Goal: Task Accomplishment & Management: Complete application form

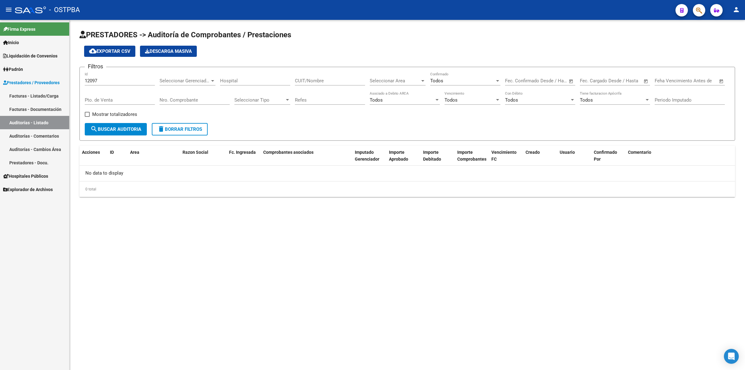
click at [39, 120] on link "Auditorías - Listado" at bounding box center [34, 122] width 69 height 13
click at [109, 79] on input "12097" at bounding box center [120, 81] width 70 height 6
click at [37, 134] on link "Auditorías - Comentarios" at bounding box center [34, 135] width 69 height 13
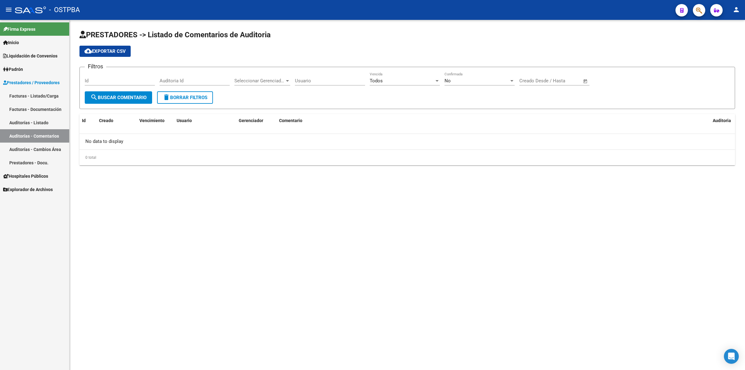
click at [43, 121] on link "Auditorías - Listado" at bounding box center [34, 122] width 69 height 13
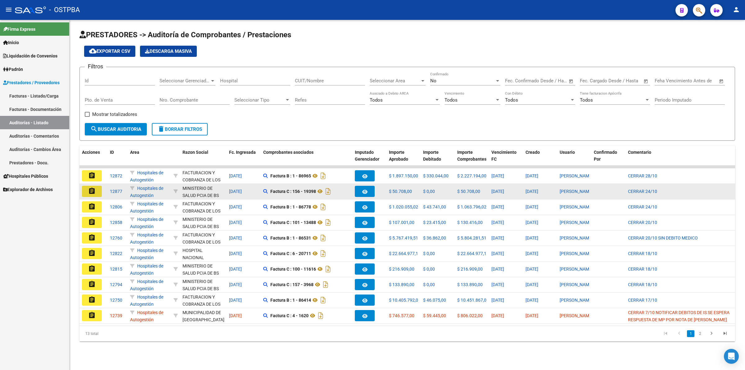
click at [92, 192] on mat-icon "assignment" at bounding box center [91, 190] width 7 height 7
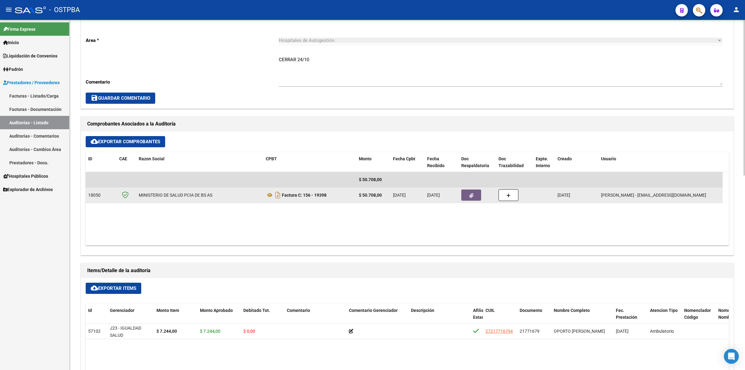
scroll to position [233, 0]
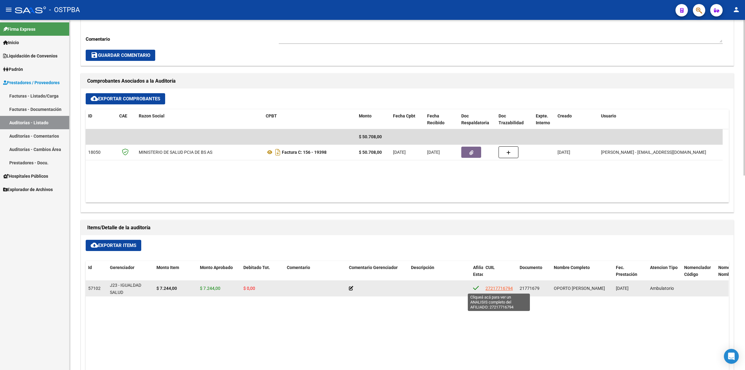
click at [493, 289] on span "27217716794" at bounding box center [499, 288] width 27 height 5
type textarea "27217716794"
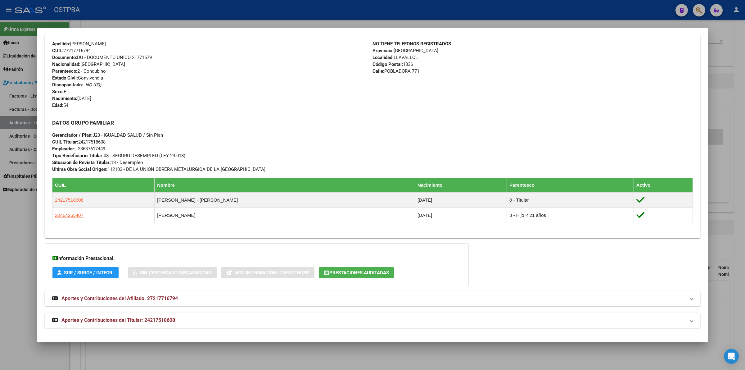
scroll to position [169, 0]
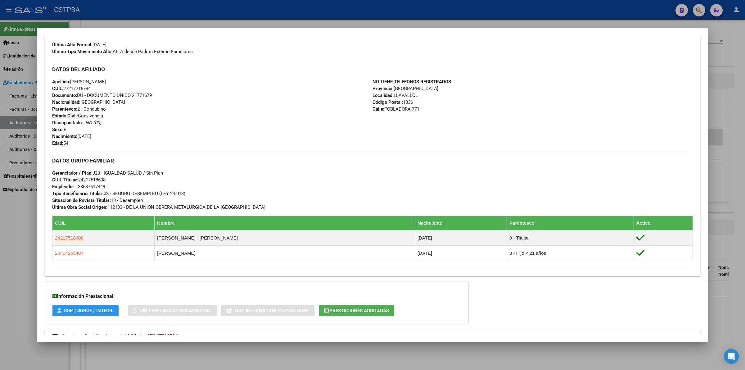
click at [531, 97] on div "NO TIENE TELEFONOS REGISTRADOS Provincia: [GEOGRAPHIC_DATA] Localidad: LLAVALLO…" at bounding box center [533, 112] width 321 height 68
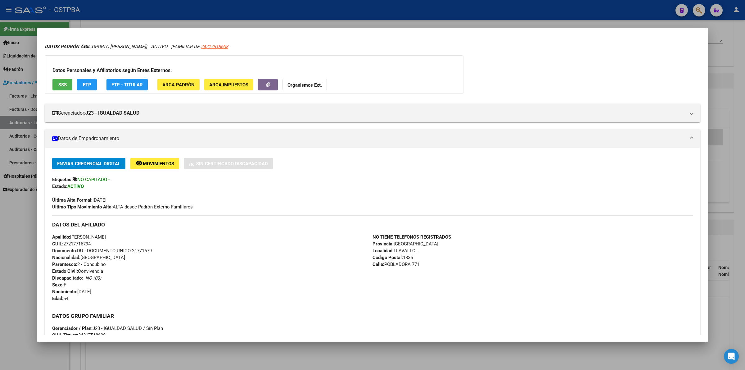
scroll to position [0, 0]
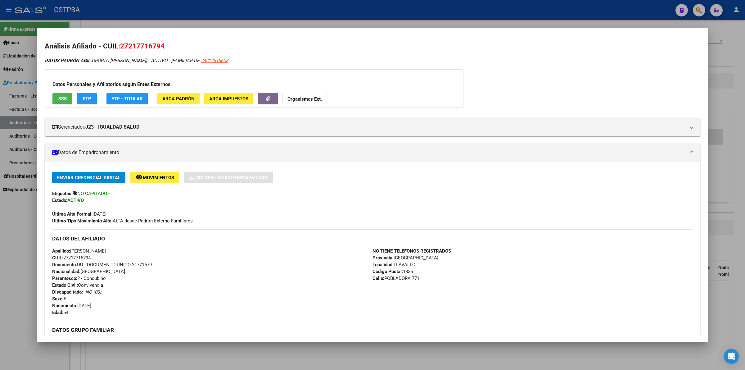
click at [493, 73] on div "DATOS PADRÓN ÁGIL: OPORTO [PERSON_NAME] | ACTIVO | FAMILIAR DE: 24217518608 Dat…" at bounding box center [373, 296] width 656 height 478
click at [520, 75] on div "DATOS PADRÓN ÁGIL: OPORTO [PERSON_NAME] | ACTIVO | FAMILIAR DE: 24217518608 Dat…" at bounding box center [373, 296] width 656 height 478
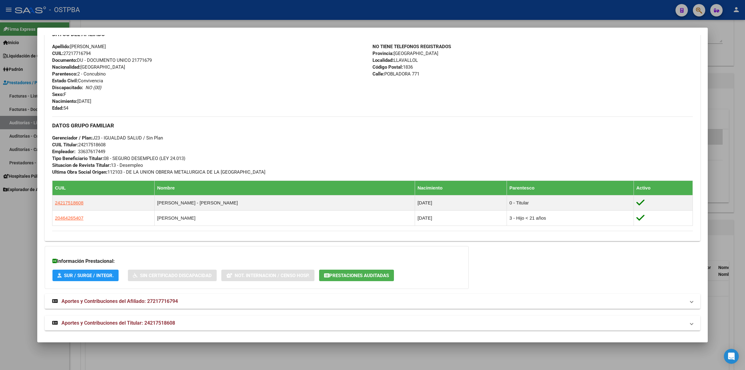
scroll to position [208, 0]
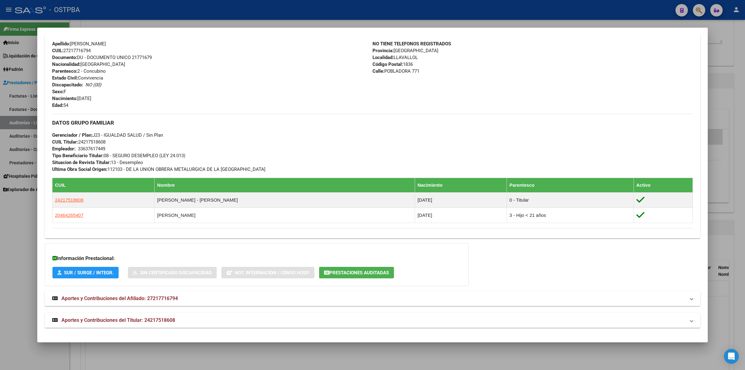
click at [625, 58] on div "NO TIENE TELEFONOS REGISTRADOS Provincia: [GEOGRAPHIC_DATA] Localidad: LLAVALLO…" at bounding box center [533, 74] width 321 height 68
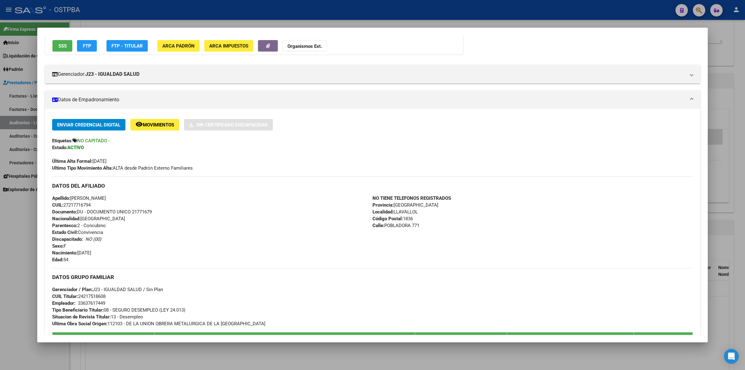
click at [728, 97] on div at bounding box center [372, 185] width 745 height 370
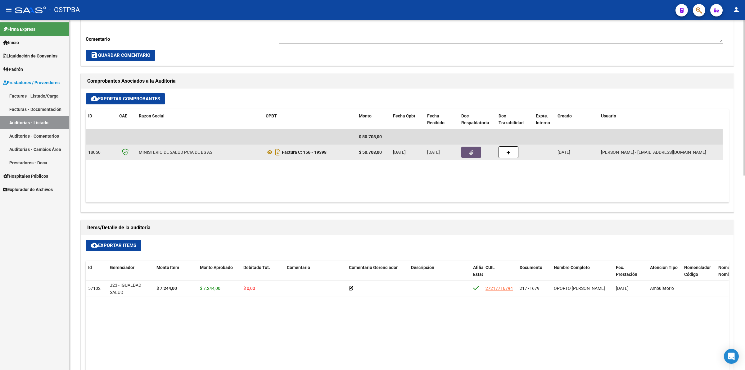
click at [476, 150] on button "button" at bounding box center [472, 152] width 20 height 11
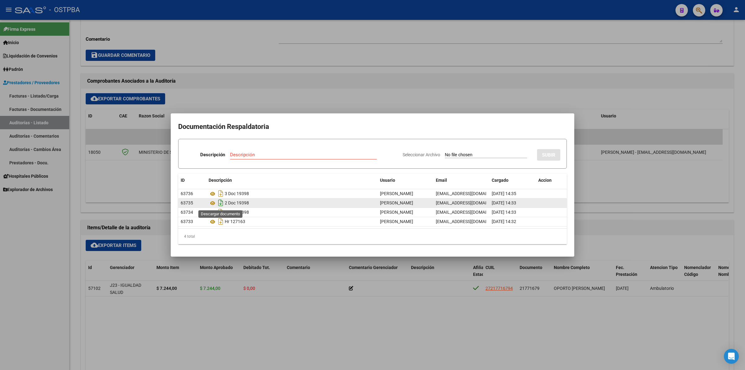
click at [221, 203] on icon "Descargar documento" at bounding box center [221, 203] width 8 height 10
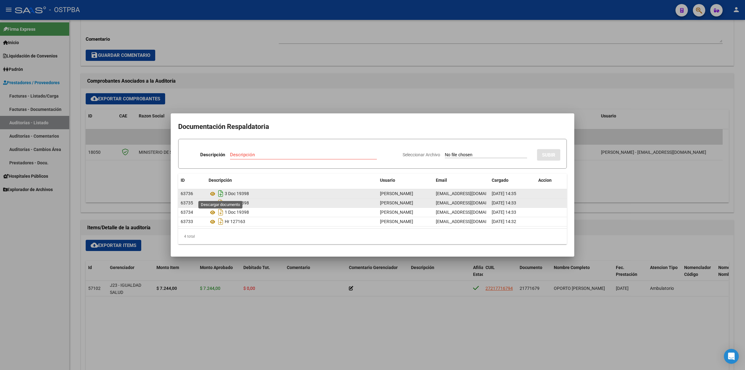
click at [222, 196] on icon "Descargar documento" at bounding box center [221, 194] width 8 height 10
click at [359, 53] on div at bounding box center [372, 185] width 745 height 370
